Goal: Information Seeking & Learning: Learn about a topic

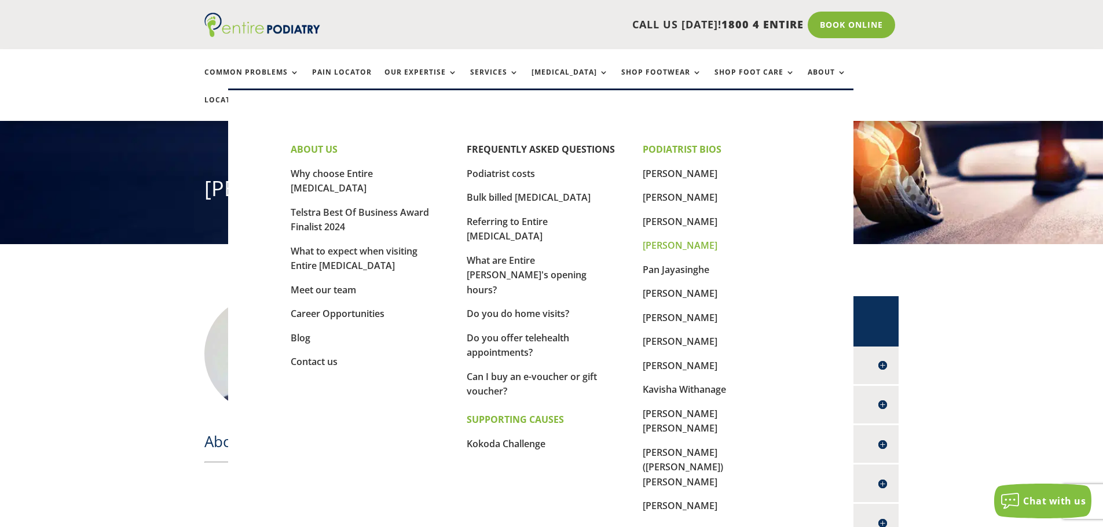
click at [677, 248] on link "[PERSON_NAME]" at bounding box center [679, 245] width 75 height 13
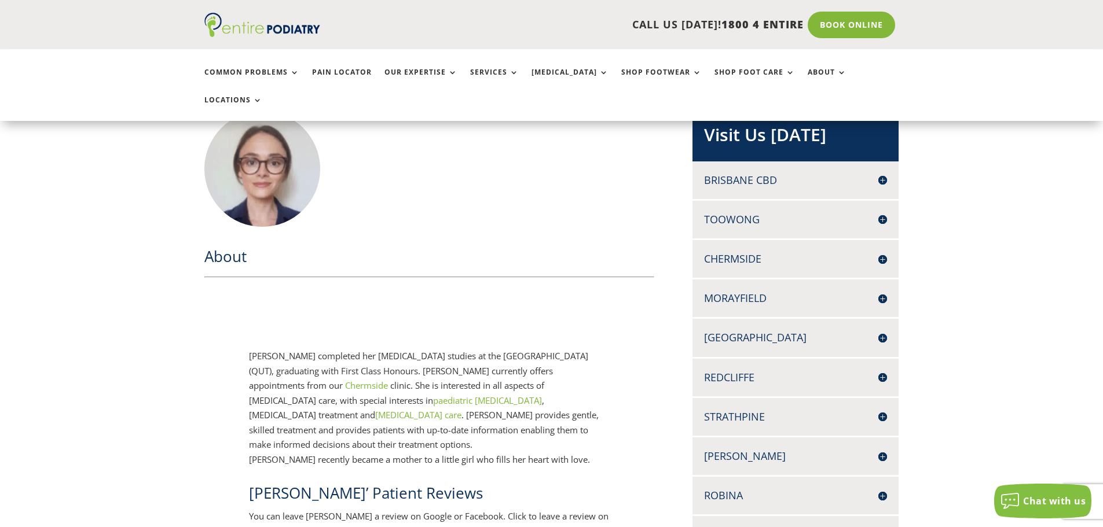
scroll to position [232, 0]
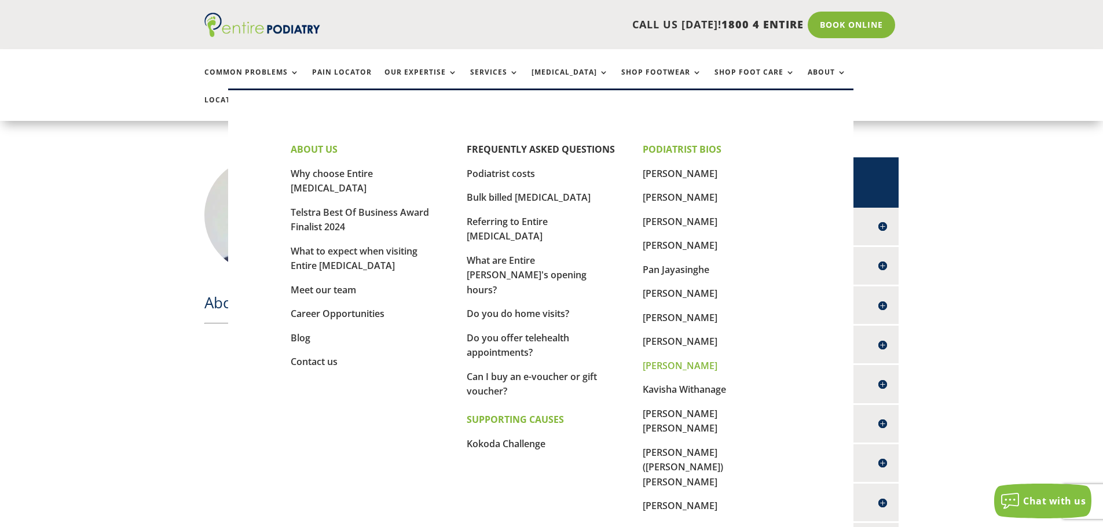
click at [689, 361] on link "[PERSON_NAME]" at bounding box center [679, 365] width 75 height 13
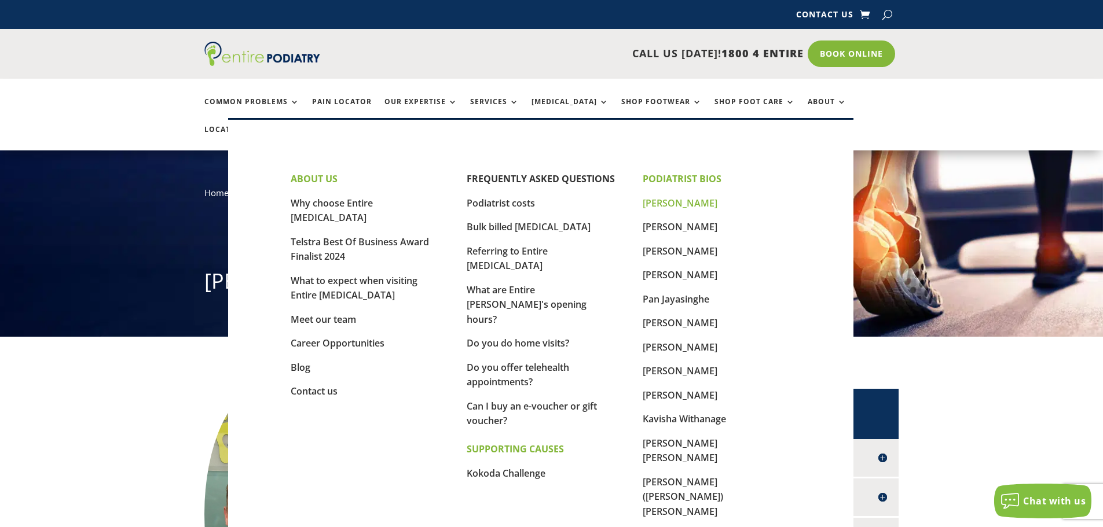
click at [670, 204] on link "[PERSON_NAME]" at bounding box center [679, 203] width 75 height 13
